Goal: Transaction & Acquisition: Purchase product/service

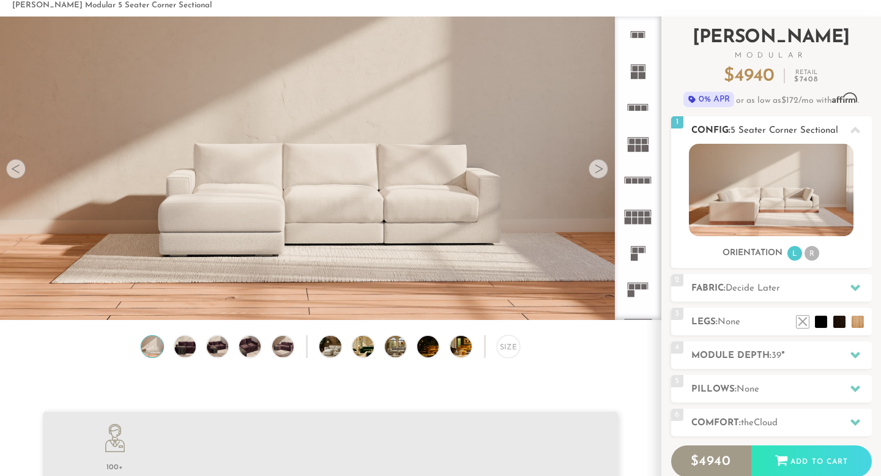
scroll to position [67, 0]
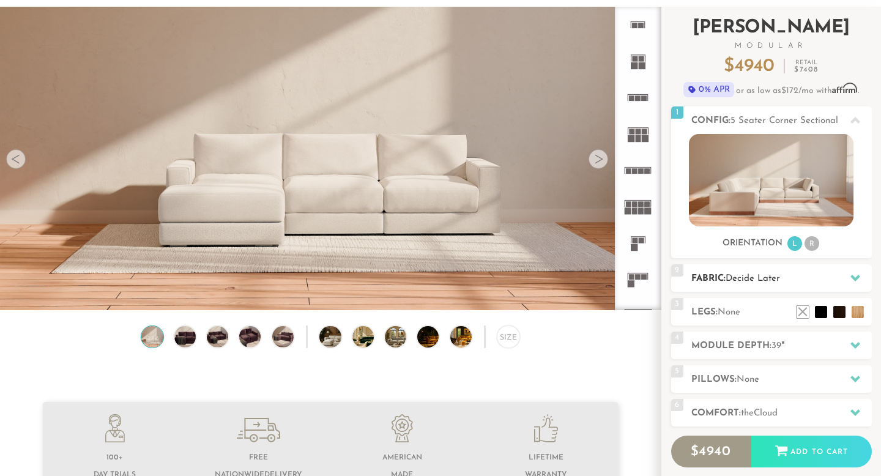
click at [772, 283] on h2 "Fabric: Decide Later" at bounding box center [782, 279] width 181 height 14
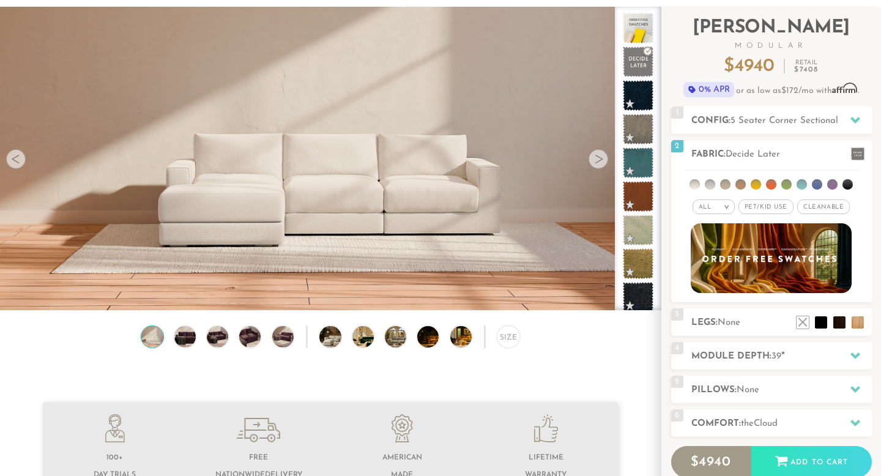
click at [602, 405] on ul at bounding box center [330, 447] width 575 height 90
click at [859, 122] on icon at bounding box center [856, 120] width 10 height 10
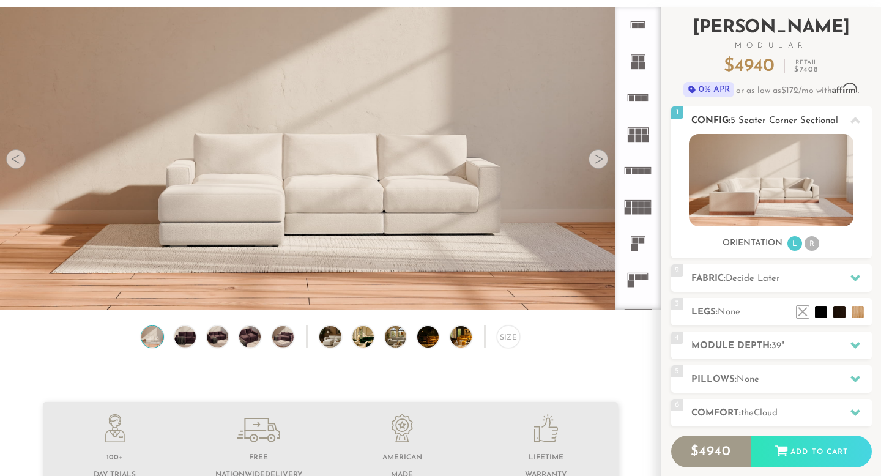
click at [771, 182] on img at bounding box center [771, 180] width 165 height 92
click at [597, 160] on div at bounding box center [599, 159] width 20 height 20
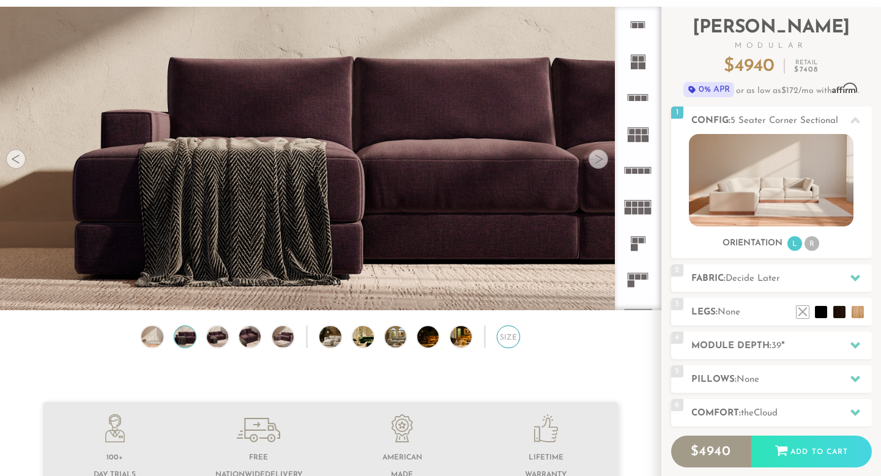
click at [509, 337] on div "Size" at bounding box center [508, 337] width 23 height 23
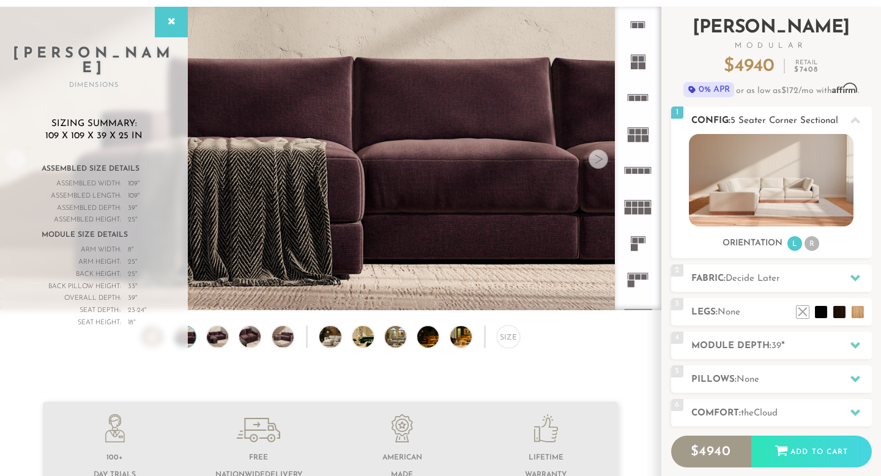
click at [810, 172] on img at bounding box center [771, 180] width 165 height 92
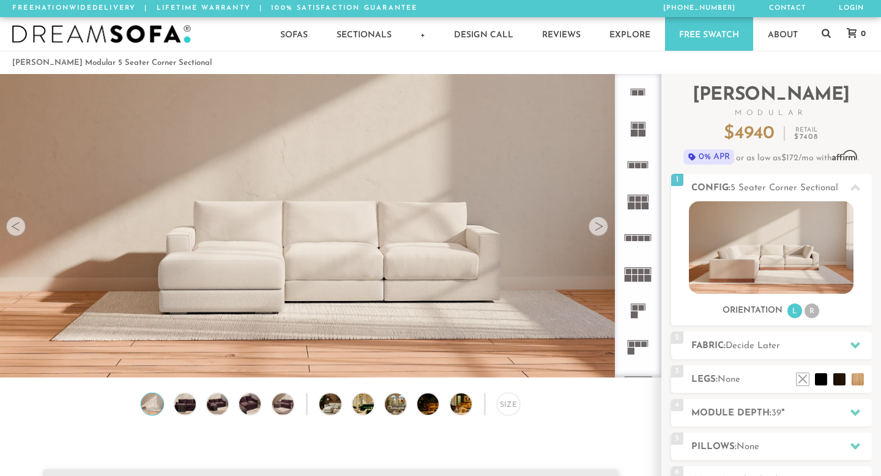
scroll to position [13455, 881]
